Goal: Information Seeking & Learning: Find specific fact

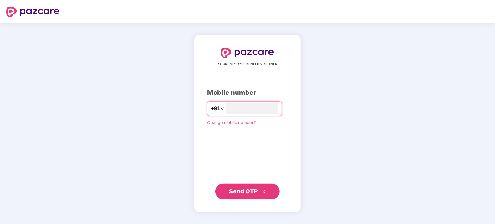
type input "**********"
click at [256, 193] on span "Send OTP" at bounding box center [243, 191] width 29 height 7
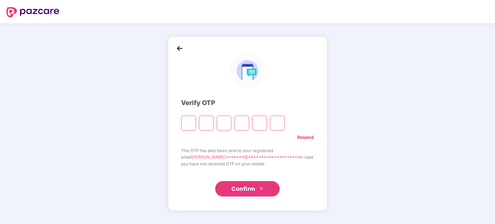
type input "*"
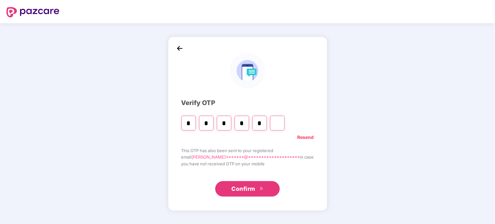
type input "*"
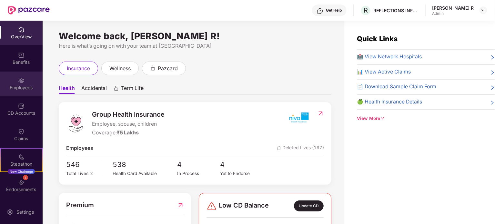
click at [25, 88] on div "Employees" at bounding box center [21, 87] width 43 height 6
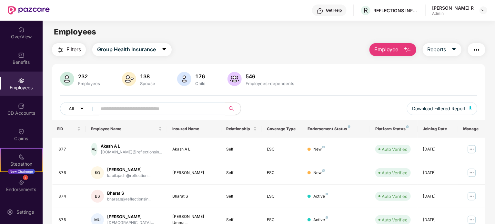
click at [170, 112] on input "text" at bounding box center [159, 109] width 116 height 10
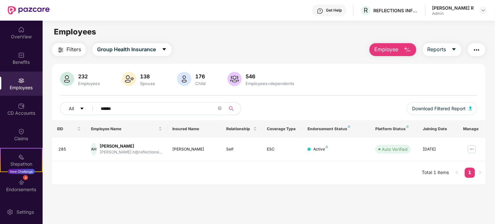
click at [107, 107] on input "******" at bounding box center [159, 109] width 116 height 10
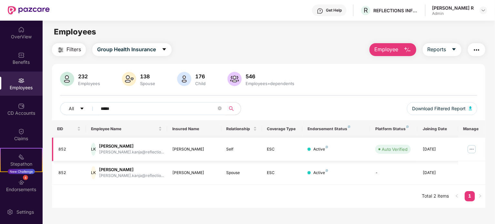
type input "*****"
click at [469, 149] on img at bounding box center [471, 149] width 10 height 10
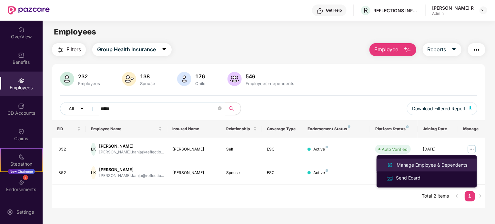
click at [428, 165] on div "Manage Employee & Dependents" at bounding box center [431, 165] width 73 height 7
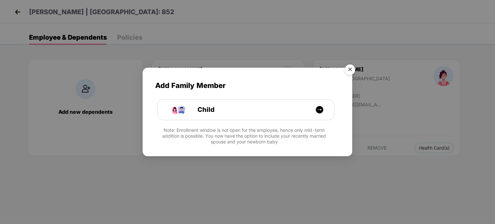
click at [353, 67] on img "Close" at bounding box center [350, 71] width 18 height 18
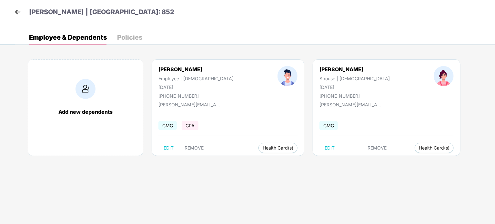
click at [169, 70] on div "[PERSON_NAME]" at bounding box center [195, 69] width 75 height 6
copy div "[PERSON_NAME]"
click at [319, 66] on div "[PERSON_NAME]" at bounding box center [354, 69] width 70 height 6
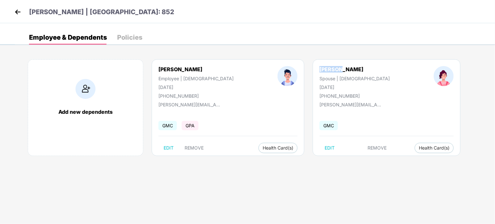
click at [319, 66] on div "[PERSON_NAME]" at bounding box center [354, 69] width 70 height 6
copy div "[PERSON_NAME]"
click at [177, 88] on div "[DATE]" at bounding box center [195, 86] width 75 height 5
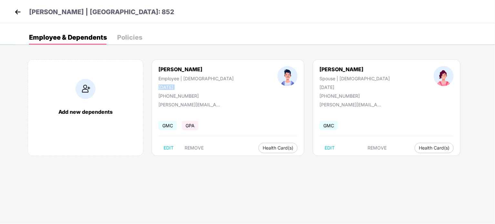
click at [177, 88] on div "[DATE]" at bounding box center [195, 86] width 75 height 5
copy div "[DATE]"
click at [319, 87] on div "[DATE]" at bounding box center [354, 86] width 70 height 5
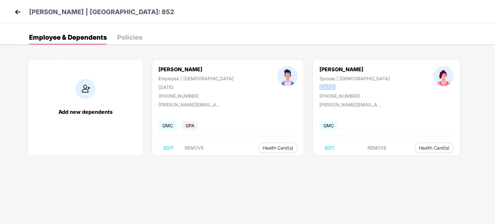
copy div "[DATE]"
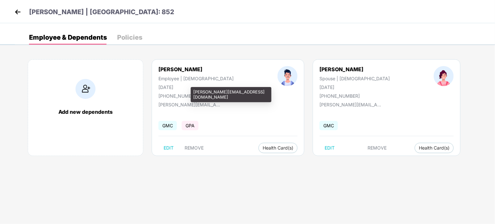
click at [195, 105] on div "[PERSON_NAME][EMAIL_ADDRESS][DOMAIN_NAME]" at bounding box center [190, 104] width 64 height 5
copy div "[PERSON_NAME][EMAIL_ADDRESS][DOMAIN_NAME]"
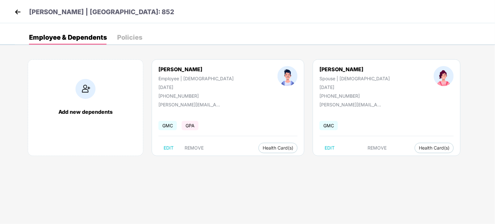
click at [182, 96] on div "[PHONE_NUMBER]" at bounding box center [195, 95] width 75 height 5
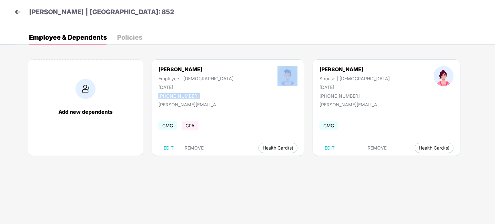
click at [17, 15] on img at bounding box center [18, 12] width 10 height 10
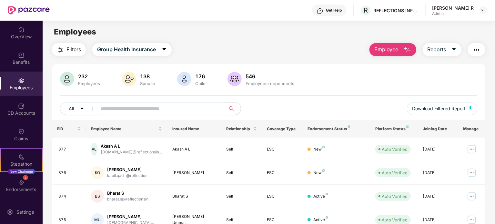
click at [143, 109] on input "text" at bounding box center [159, 109] width 116 height 10
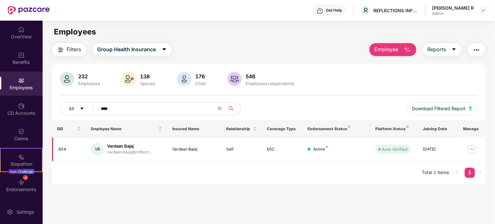
type input "****"
click at [470, 150] on img at bounding box center [471, 149] width 10 height 10
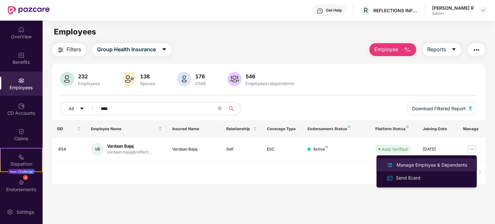
click at [441, 163] on div "Manage Employee & Dependents" at bounding box center [431, 165] width 73 height 7
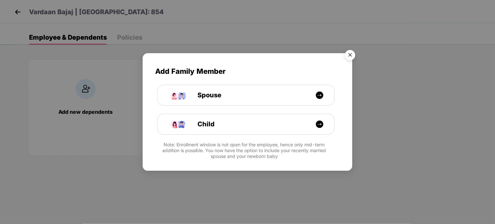
click at [353, 54] on img "Close" at bounding box center [350, 56] width 18 height 18
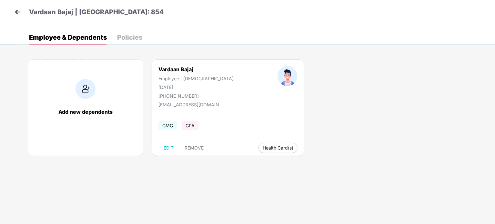
click at [179, 85] on div "[DATE]" at bounding box center [195, 86] width 75 height 5
copy div "[DATE]"
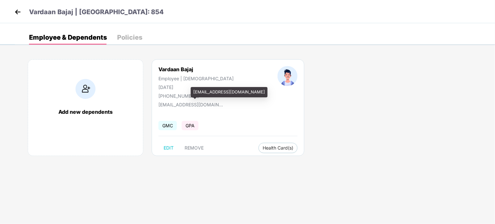
click at [180, 100] on div "[EMAIL_ADDRESS][DOMAIN_NAME]" at bounding box center [190, 103] width 64 height 9
click at [183, 104] on div "[EMAIL_ADDRESS][DOMAIN_NAME]" at bounding box center [190, 104] width 64 height 5
copy div "[EMAIL_ADDRESS][DOMAIN_NAME]"
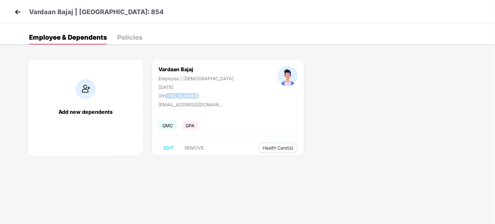
drag, startPoint x: 167, startPoint y: 95, endPoint x: 215, endPoint y: 95, distance: 48.4
click at [215, 95] on div "Vardaan Bajaj Employee | [DEMOGRAPHIC_DATA] [DATE] [PHONE_NUMBER]" at bounding box center [195, 82] width 119 height 33
copy div "9910155810"
click at [15, 15] on img at bounding box center [18, 12] width 10 height 10
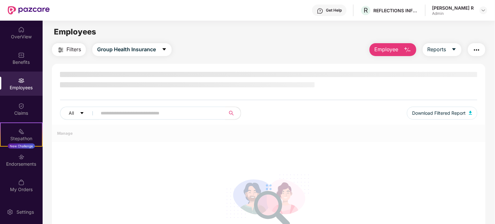
click at [129, 112] on input "text" at bounding box center [159, 113] width 116 height 10
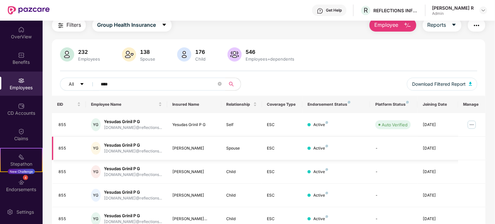
scroll to position [54, 0]
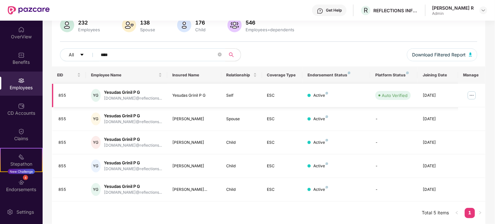
type input "****"
click at [470, 94] on img at bounding box center [471, 95] width 10 height 10
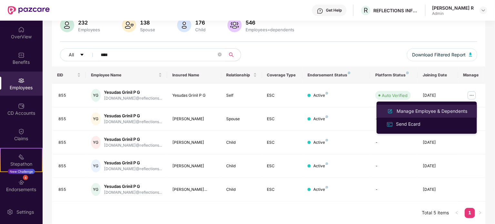
click at [434, 114] on div "Manage Employee & Dependents" at bounding box center [431, 111] width 73 height 7
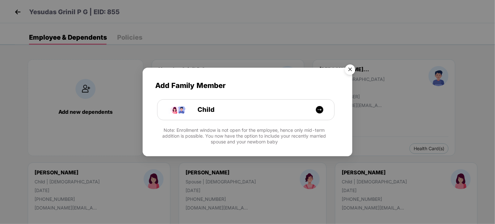
click at [348, 68] on img "Close" at bounding box center [350, 71] width 18 height 18
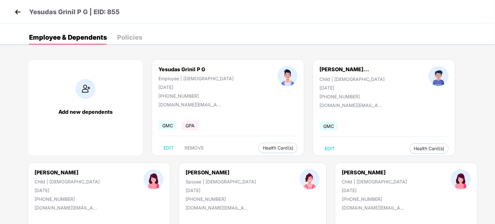
click at [185, 173] on div "[PERSON_NAME]" at bounding box center [220, 172] width 70 height 6
copy div "[PERSON_NAME]"
click at [185, 191] on div "[DATE]" at bounding box center [220, 190] width 70 height 5
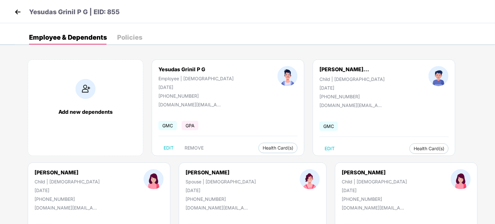
click at [185, 191] on div "[DATE]" at bounding box center [220, 190] width 70 height 5
copy div "[DATE]"
click at [178, 85] on div "[DATE]" at bounding box center [195, 86] width 75 height 5
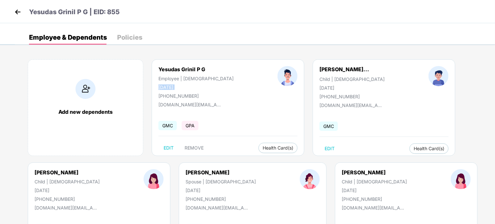
click at [178, 85] on div "[DATE]" at bounding box center [195, 86] width 75 height 5
click at [341, 171] on div "[PERSON_NAME]" at bounding box center [373, 172] width 65 height 6
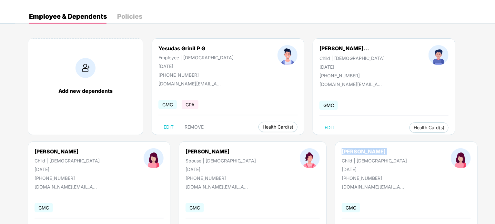
scroll to position [32, 0]
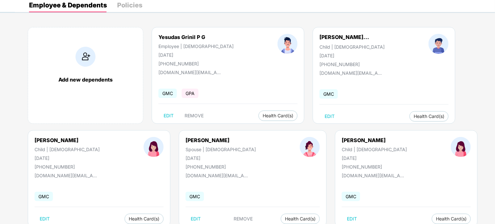
click at [341, 158] on div "[DATE]" at bounding box center [373, 157] width 65 height 5
click at [55, 139] on div "[PERSON_NAME]" at bounding box center [67, 140] width 65 height 6
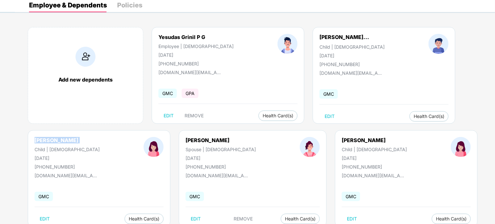
click at [55, 139] on div "[PERSON_NAME]" at bounding box center [67, 140] width 65 height 6
click at [55, 160] on div "[DATE]" at bounding box center [67, 157] width 65 height 5
click at [319, 39] on div "[PERSON_NAME]..." at bounding box center [344, 37] width 50 height 6
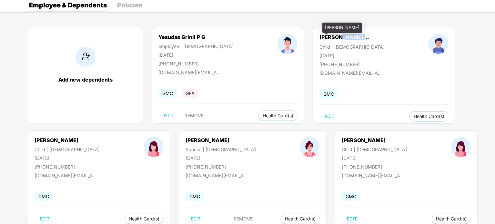
click at [319, 39] on div "[PERSON_NAME]..." at bounding box center [344, 37] width 50 height 6
click at [319, 56] on div "[DATE]" at bounding box center [351, 55] width 65 height 5
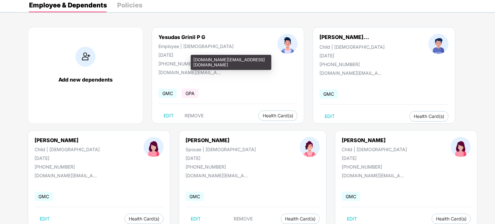
click at [189, 74] on div "[DOMAIN_NAME][EMAIL_ADDRESS][DOMAIN_NAME]" at bounding box center [190, 72] width 64 height 5
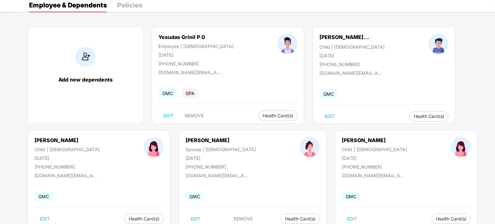
click at [186, 61] on div "[PHONE_NUMBER]" at bounding box center [195, 63] width 75 height 5
click at [167, 63] on div "[PHONE_NUMBER]" at bounding box center [195, 63] width 75 height 5
drag, startPoint x: 166, startPoint y: 63, endPoint x: 205, endPoint y: 64, distance: 39.0
click at [205, 64] on div "Yesudas Grinil P G Employee | [DEMOGRAPHIC_DATA] [DATE] [PHONE_NUMBER]" at bounding box center [195, 50] width 119 height 33
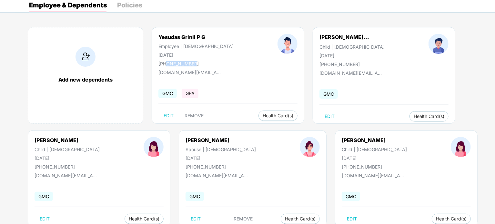
scroll to position [0, 0]
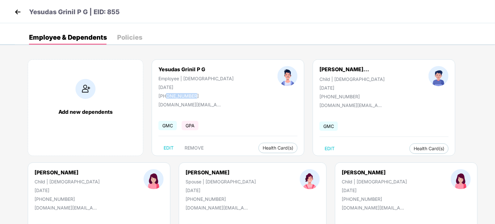
click at [17, 13] on img at bounding box center [18, 12] width 10 height 10
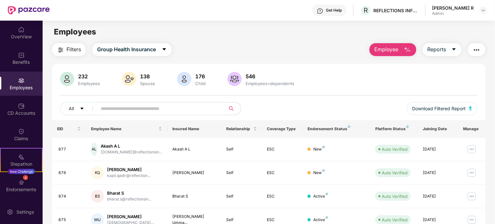
click at [145, 111] on input "text" at bounding box center [159, 109] width 116 height 10
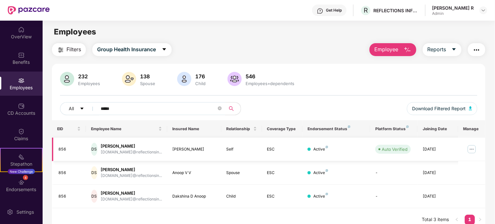
type input "*****"
click at [474, 146] on img at bounding box center [471, 149] width 10 height 10
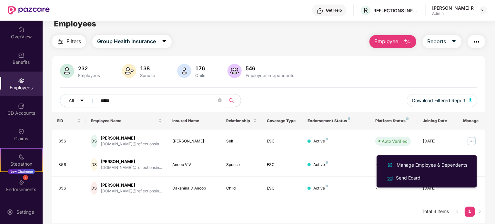
scroll to position [21, 0]
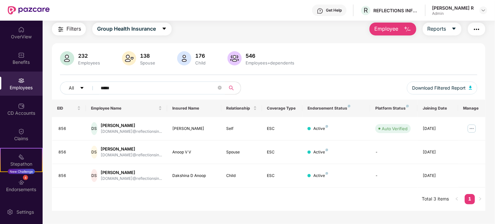
click at [361, 73] on div "232 Employees 138 Spouse 176 Child 546 Employees+dependents All ***** Download …" at bounding box center [268, 75] width 433 height 48
click at [474, 125] on img at bounding box center [471, 128] width 10 height 10
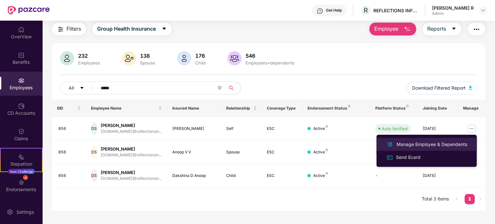
click at [439, 143] on div "Manage Employee & Dependents" at bounding box center [431, 144] width 73 height 7
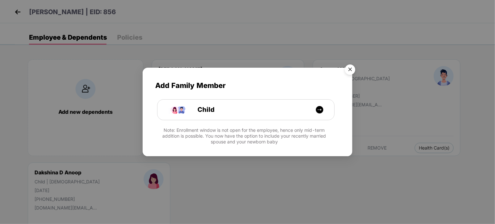
click at [351, 69] on img "Close" at bounding box center [350, 71] width 18 height 18
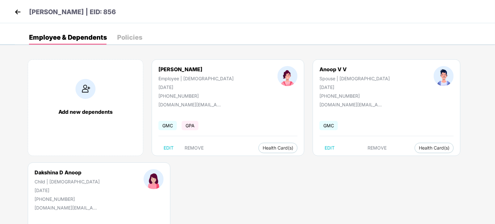
click at [171, 86] on div "[DATE]" at bounding box center [195, 86] width 75 height 5
click at [319, 70] on div "Anoop V V" at bounding box center [354, 69] width 70 height 6
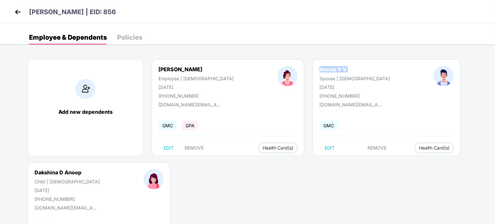
click at [319, 70] on div "Anoop V V" at bounding box center [354, 69] width 70 height 6
click at [319, 86] on div "[DATE]" at bounding box center [354, 86] width 70 height 5
click at [319, 87] on div "[DATE]" at bounding box center [354, 86] width 70 height 5
click at [72, 173] on div "Dakshina D Anoop" at bounding box center [67, 172] width 65 height 6
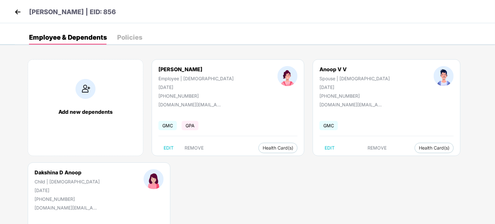
click at [72, 173] on div "Dakshina D Anoop" at bounding box center [67, 172] width 65 height 6
click at [45, 188] on div "[DATE]" at bounding box center [67, 190] width 65 height 5
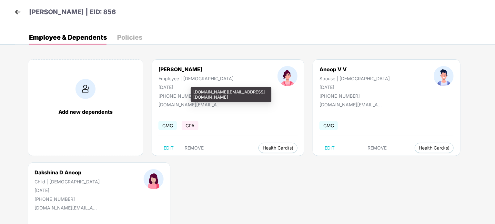
click at [171, 104] on div "[DOMAIN_NAME][EMAIL_ADDRESS][DOMAIN_NAME]" at bounding box center [190, 104] width 64 height 5
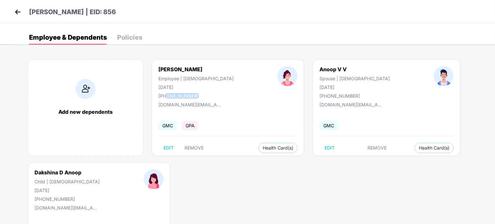
drag, startPoint x: 167, startPoint y: 94, endPoint x: 206, endPoint y: 94, distance: 39.7
click at [206, 94] on div "[PHONE_NUMBER]" at bounding box center [195, 95] width 75 height 5
click at [17, 11] on img at bounding box center [18, 12] width 10 height 10
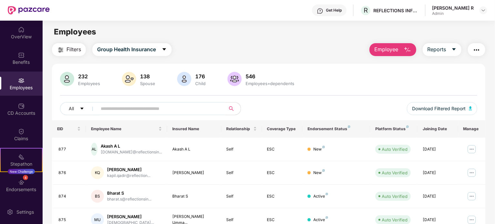
click at [124, 111] on input "text" at bounding box center [159, 109] width 116 height 10
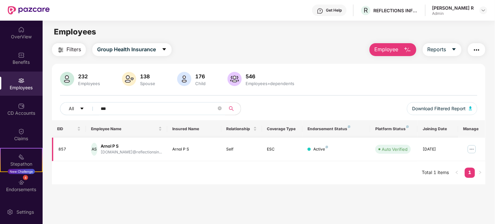
type input "***"
click at [474, 150] on img at bounding box center [471, 149] width 10 height 10
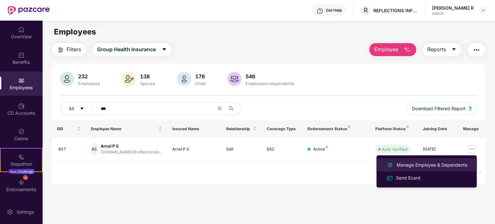
click at [445, 163] on div "Manage Employee & Dependents" at bounding box center [431, 165] width 73 height 7
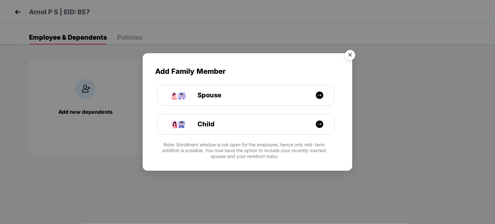
click at [354, 53] on img "Close" at bounding box center [350, 56] width 18 height 18
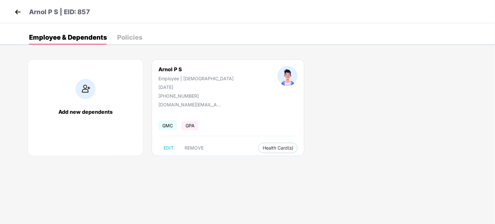
click at [173, 86] on div "[DATE]" at bounding box center [195, 86] width 75 height 5
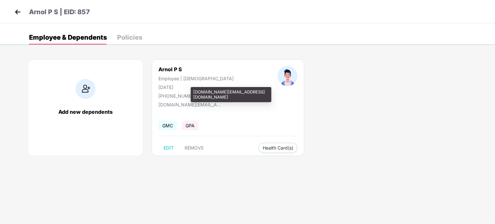
click at [191, 104] on div "[DOMAIN_NAME][EMAIL_ADDRESS][DOMAIN_NAME]" at bounding box center [190, 104] width 64 height 5
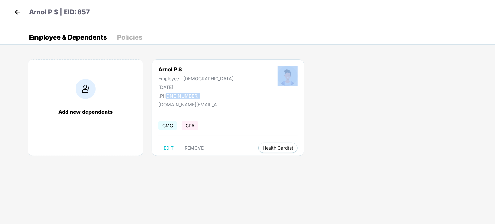
drag, startPoint x: 166, startPoint y: 95, endPoint x: 217, endPoint y: 95, distance: 50.9
click at [217, 95] on div "[PERSON_NAME] Employee | [DEMOGRAPHIC_DATA] [DATE] [PHONE_NUMBER]" at bounding box center [227, 82] width 183 height 33
click at [21, 13] on img at bounding box center [18, 12] width 10 height 10
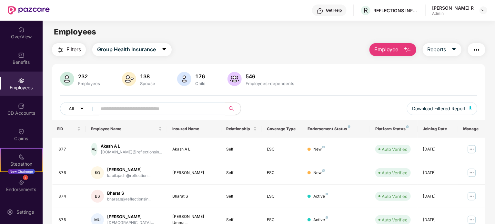
click at [129, 109] on input "text" at bounding box center [159, 109] width 116 height 10
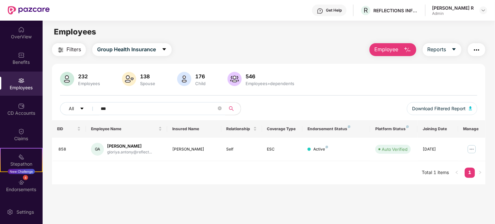
click at [123, 107] on input "***" at bounding box center [159, 109] width 116 height 10
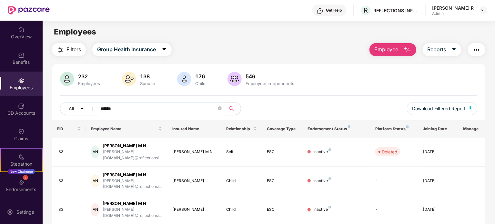
type input "******"
